Goal: Task Accomplishment & Management: Use online tool/utility

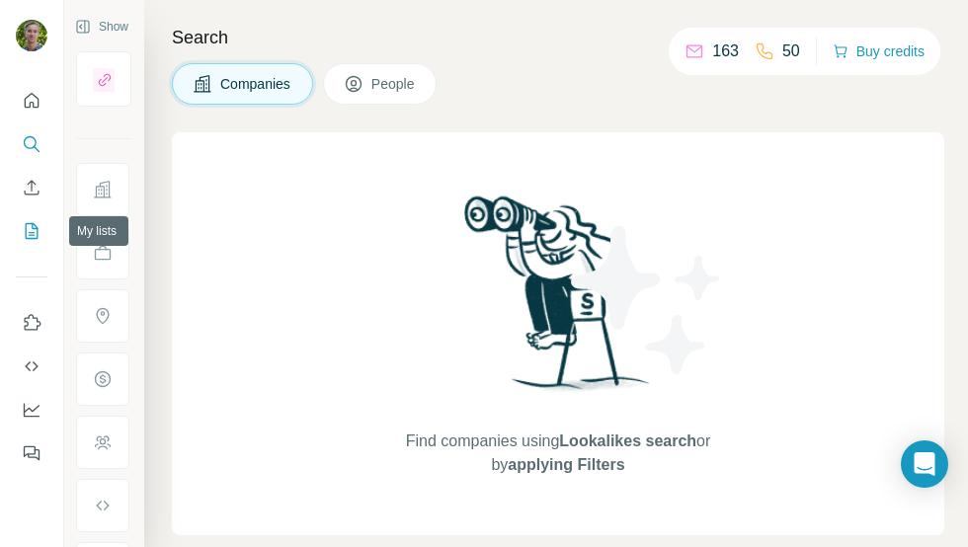
click at [33, 230] on icon "My lists" at bounding box center [32, 231] width 20 height 20
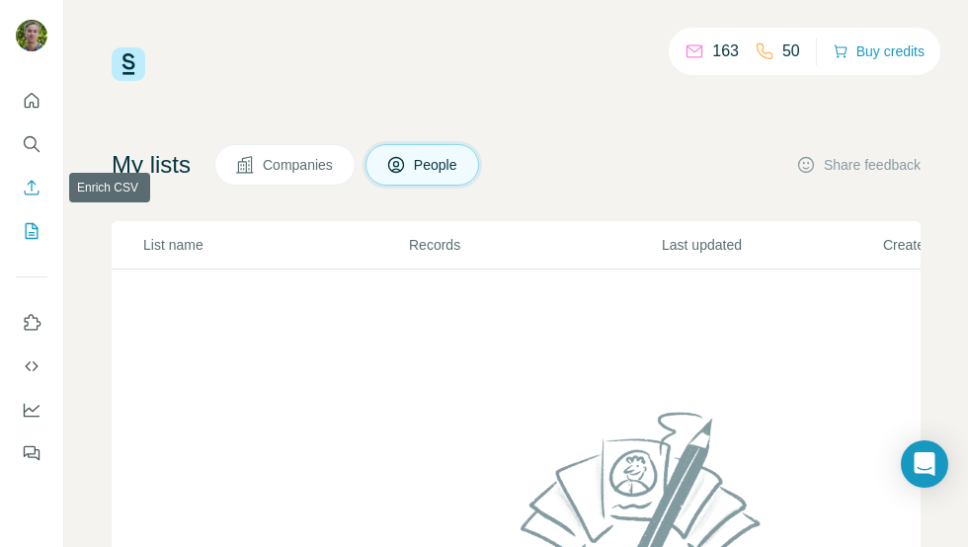
click at [39, 176] on button "Enrich CSV" at bounding box center [32, 188] width 32 height 36
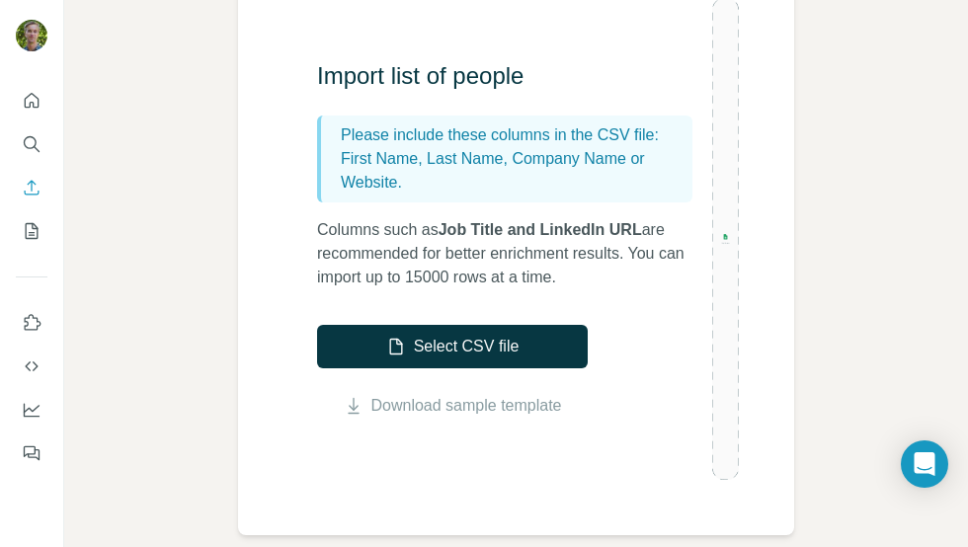
scroll to position [209, 0]
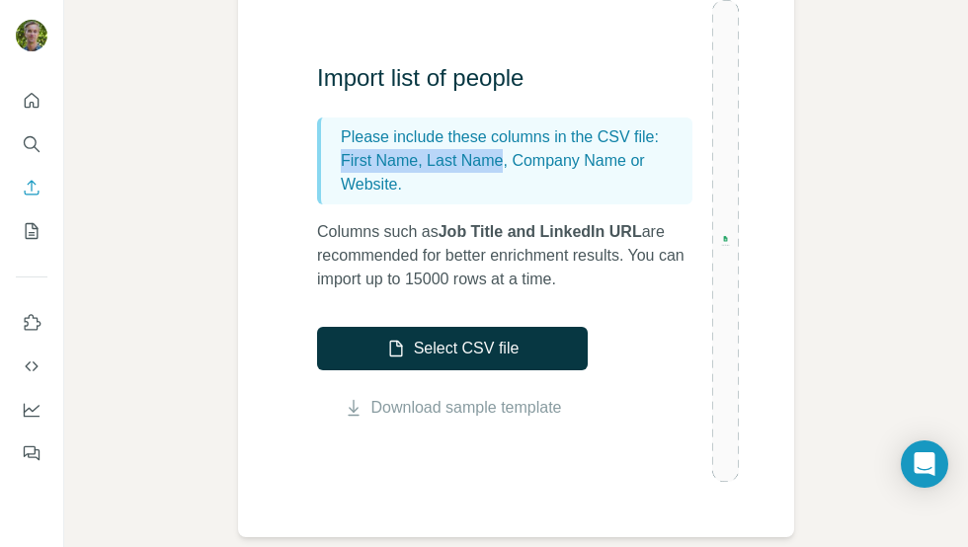
drag, startPoint x: 342, startPoint y: 160, endPoint x: 465, endPoint y: 128, distance: 127.5
click at [500, 146] on div "Please include these columns in the CSV file: First Name, Last Name, Company Na…" at bounding box center [504, 161] width 375 height 87
click at [563, 164] on p "First Name, Last Name, Company Name or Website." at bounding box center [513, 172] width 344 height 47
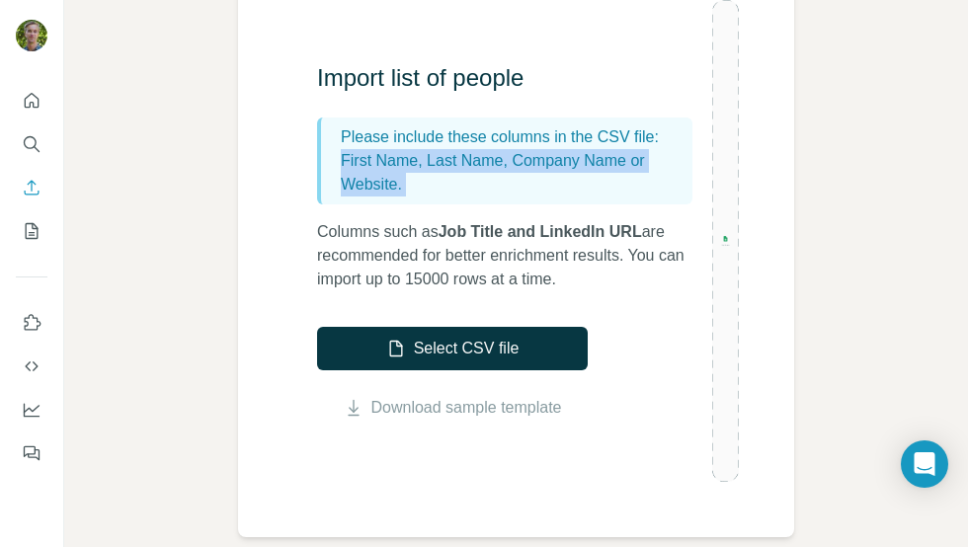
click at [563, 164] on p "First Name, Last Name, Company Name or Website." at bounding box center [513, 172] width 344 height 47
